Goal: Task Accomplishment & Management: Complete application form

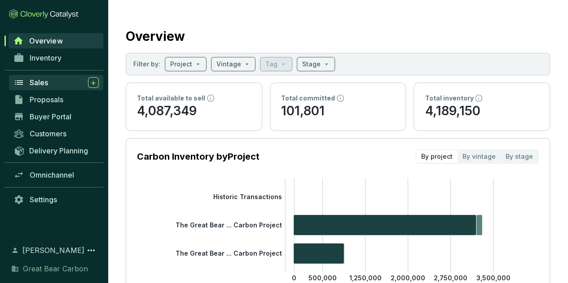
click at [59, 78] on div "Sales" at bounding box center [64, 82] width 69 height 11
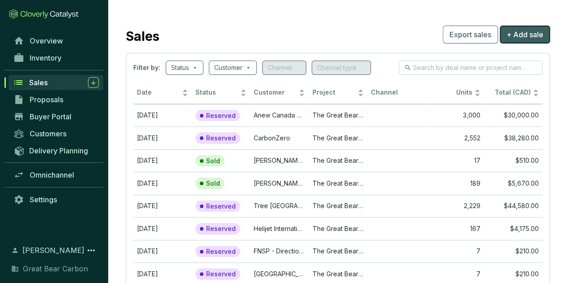
click at [517, 31] on span "+ Add sale" at bounding box center [524, 34] width 37 height 11
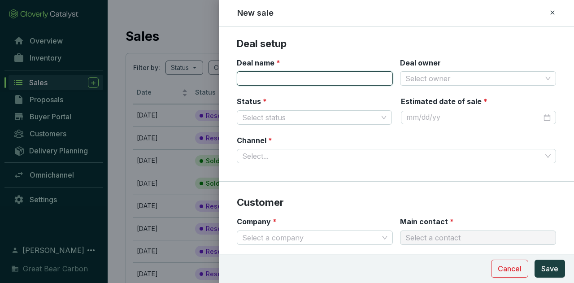
click at [263, 82] on input "Deal name *" at bounding box center [315, 78] width 156 height 14
type input "VOL - OST #[DATE]"
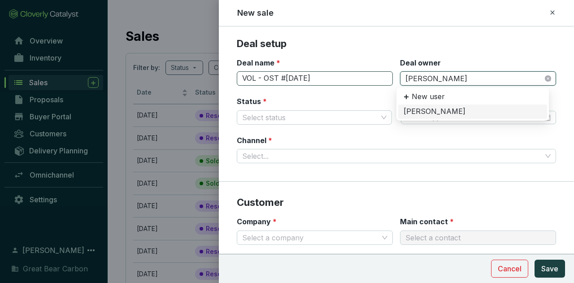
type input "[PERSON_NAME]"
click at [437, 114] on div "[PERSON_NAME]" at bounding box center [473, 112] width 138 height 10
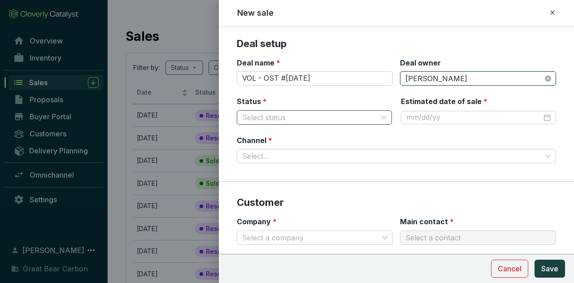
click at [298, 119] on input "Status *" at bounding box center [310, 117] width 136 height 13
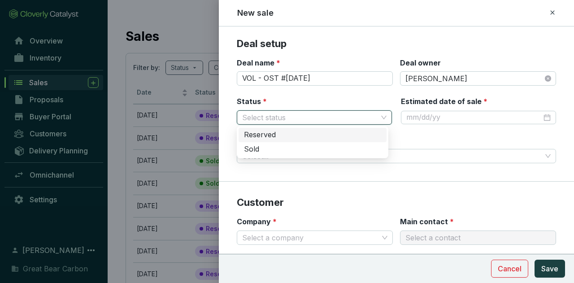
click at [294, 135] on div "Reserved" at bounding box center [312, 135] width 137 height 10
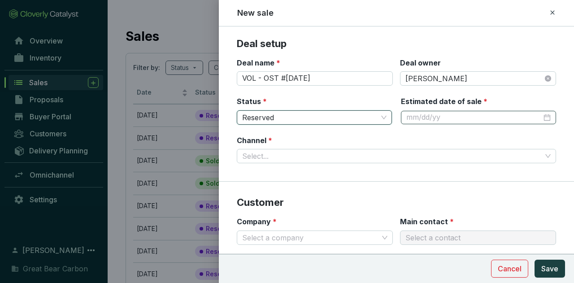
click at [539, 117] on div at bounding box center [479, 118] width 145 height 10
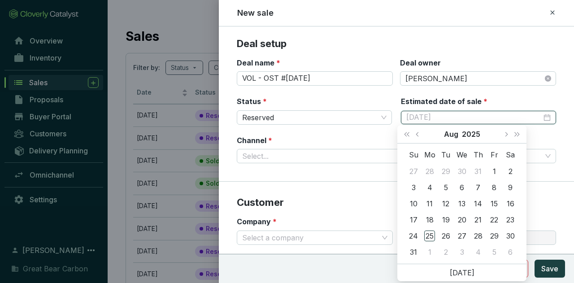
type input "[DATE]"
click at [505, 133] on span "Next month (PageDown)" at bounding box center [506, 134] width 4 height 4
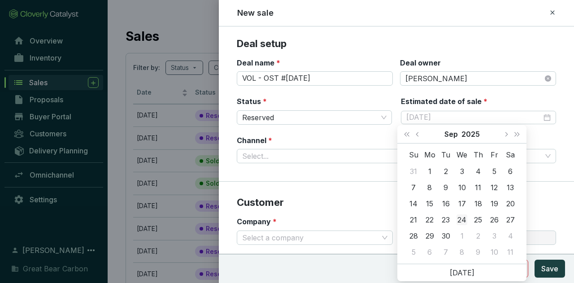
type input "[DATE]"
click at [460, 219] on div "24" at bounding box center [462, 220] width 11 height 11
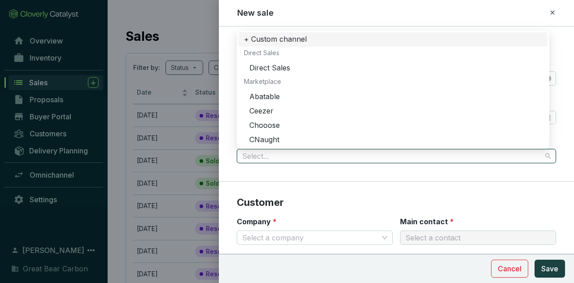
click at [349, 154] on input "Channel *" at bounding box center [392, 155] width 300 height 13
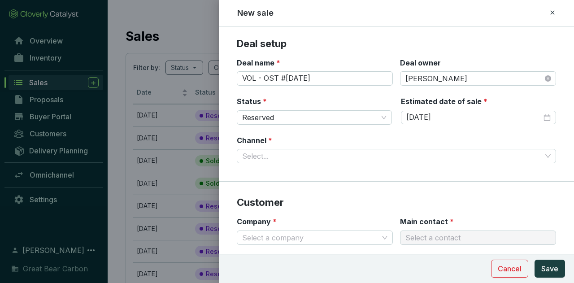
click at [326, 220] on div "Company * Select a company" at bounding box center [315, 231] width 156 height 28
click at [308, 155] on input "Channel *" at bounding box center [392, 155] width 300 height 13
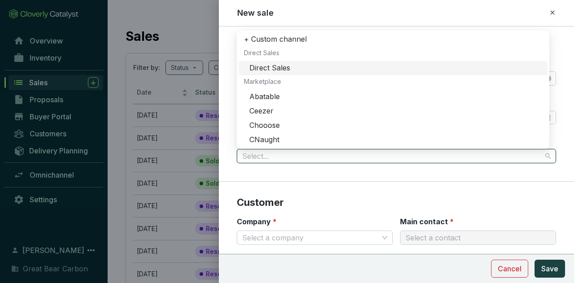
click at [271, 64] on div "Direct Sales" at bounding box center [396, 68] width 293 height 10
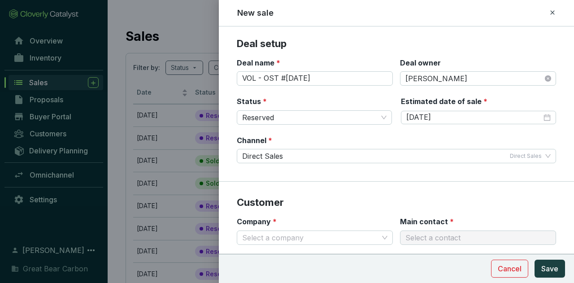
click at [352, 192] on section "Customer Company * Select a company Main contact * Select a contact" at bounding box center [396, 222] width 355 height 81
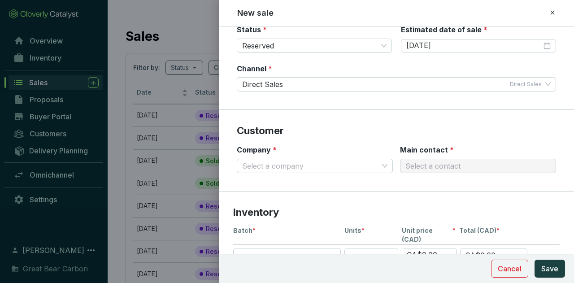
scroll to position [77, 0]
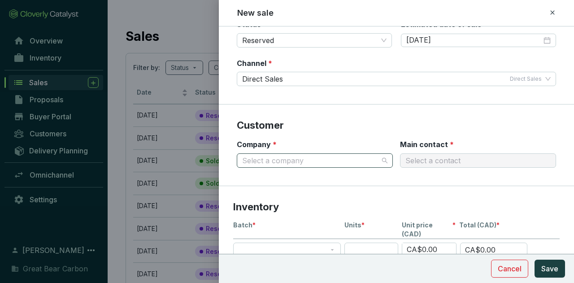
click at [329, 160] on input "Company *" at bounding box center [310, 160] width 136 height 13
type input "C"
type input "[PERSON_NAME]"
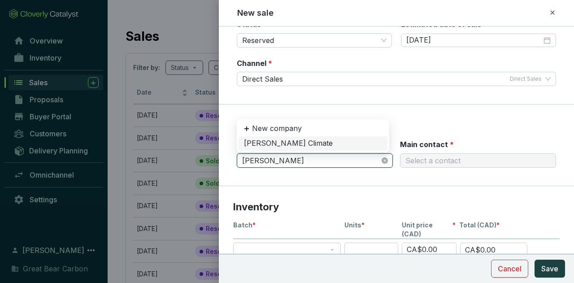
click at [300, 140] on div "[PERSON_NAME] Climate" at bounding box center [313, 144] width 138 height 10
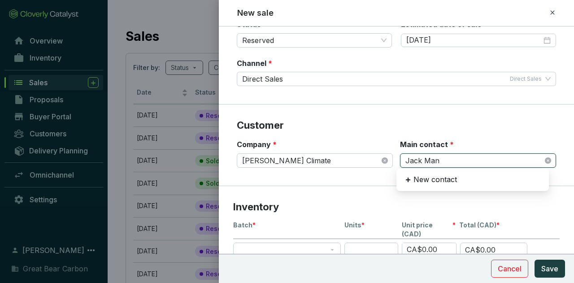
type input "[PERSON_NAME]"
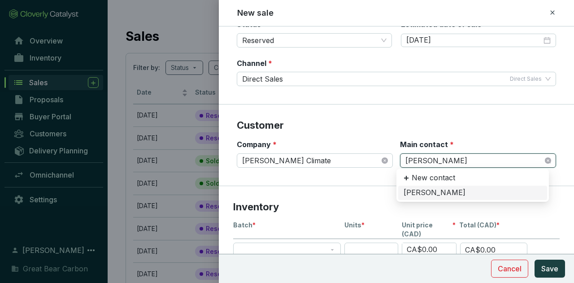
click at [432, 196] on div "[PERSON_NAME]" at bounding box center [473, 193] width 138 height 10
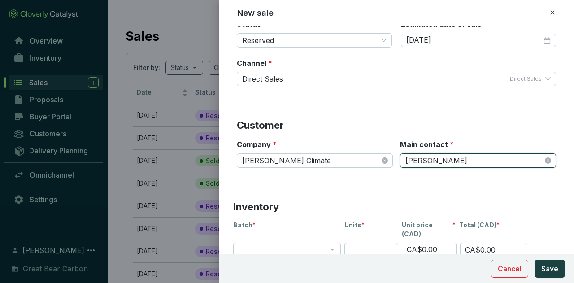
scroll to position [168, 0]
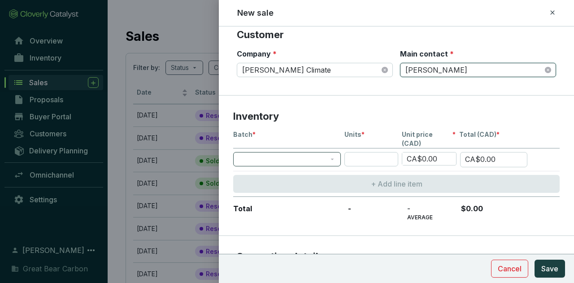
click at [318, 153] on span at bounding box center [287, 159] width 97 height 13
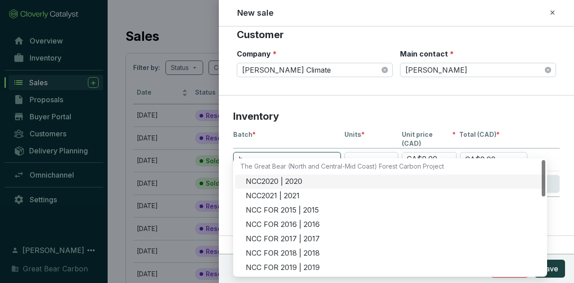
type input "hg"
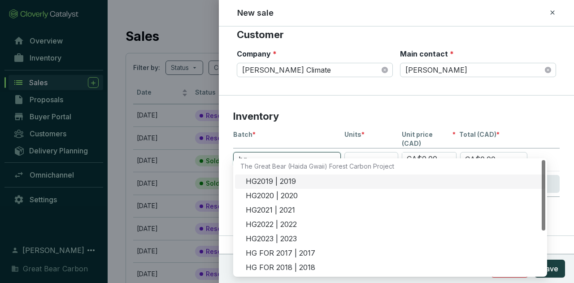
click at [267, 180] on div "HG2019 | 2019" at bounding box center [393, 182] width 294 height 10
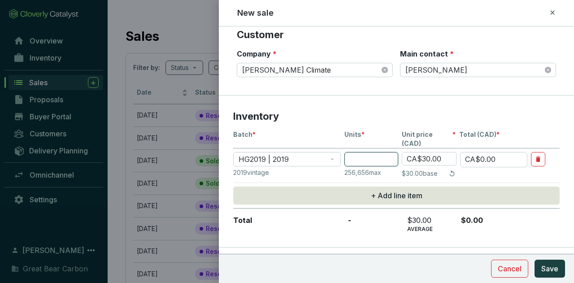
click at [374, 152] on input "number" at bounding box center [372, 159] width 54 height 14
type input "5"
type input "CA$150.00"
type input "50"
type input "CA$1,500.00"
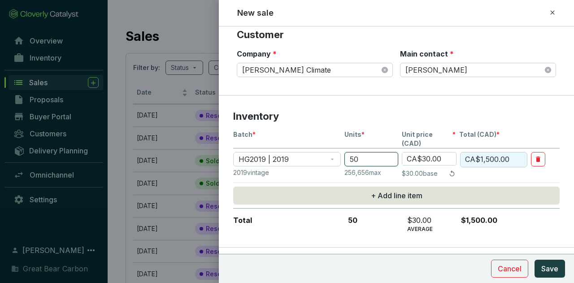
type input "50"
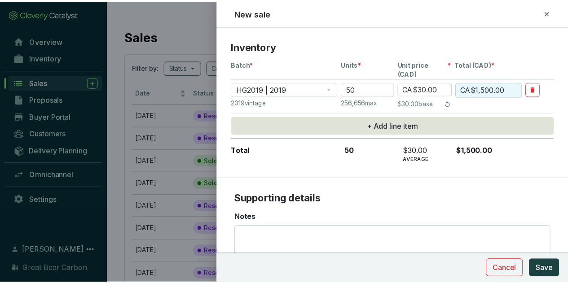
scroll to position [288, 0]
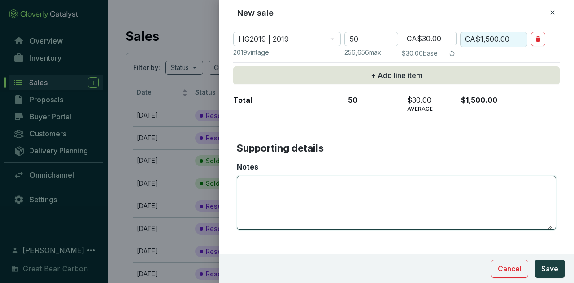
click at [322, 189] on textarea "Notes" at bounding box center [396, 202] width 311 height 53
type textarea "Purchase for: [PERSON_NAME]"
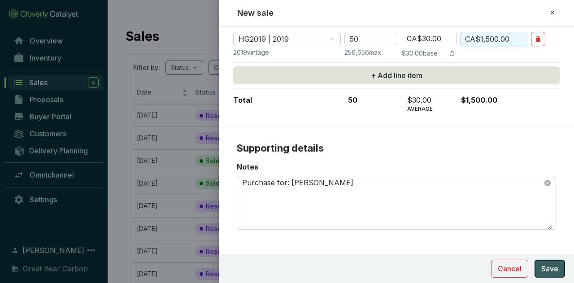
click at [555, 265] on span "Save" at bounding box center [550, 268] width 17 height 11
